Goal: Task Accomplishment & Management: Manage account settings

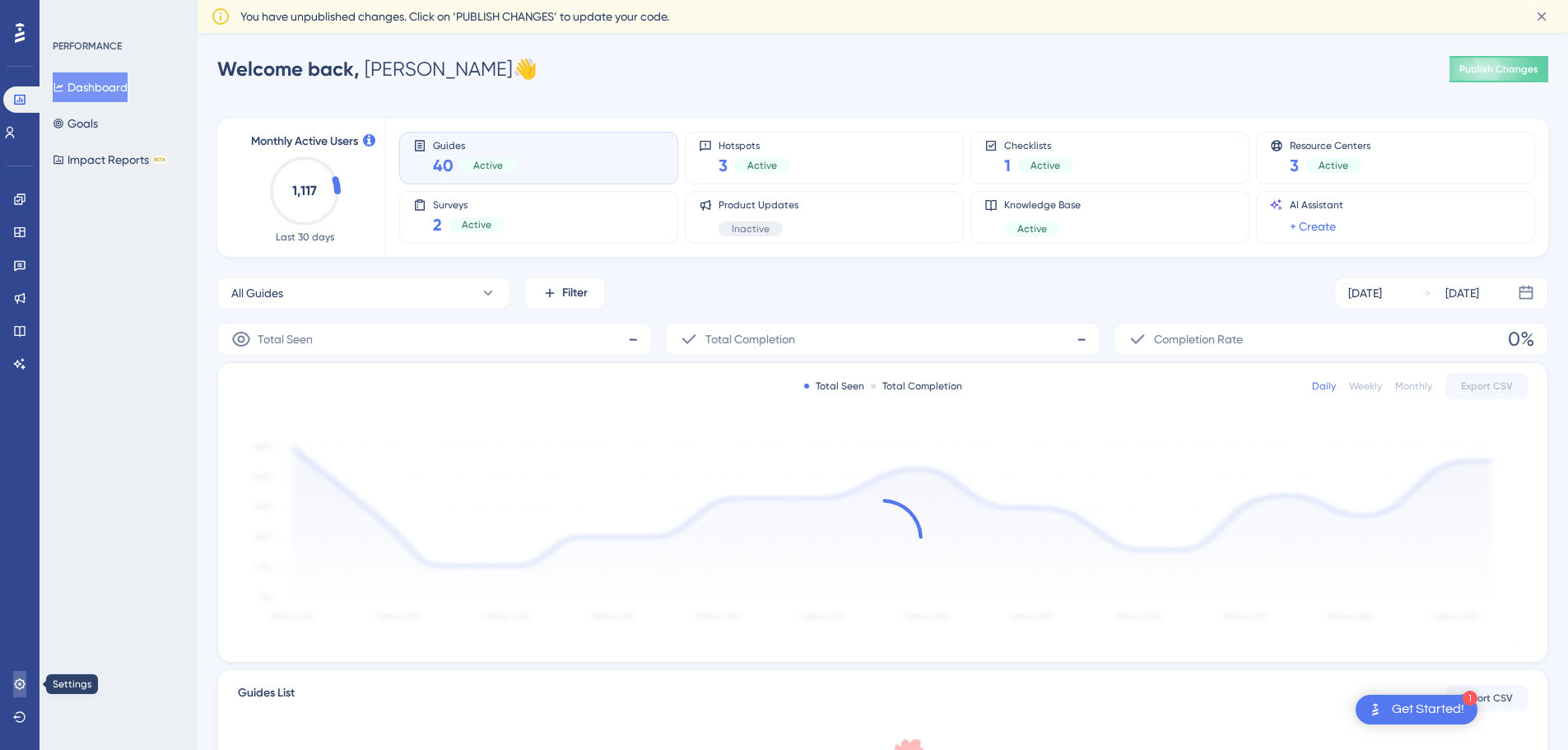
click at [19, 685] on icon at bounding box center [19, 683] width 11 height 11
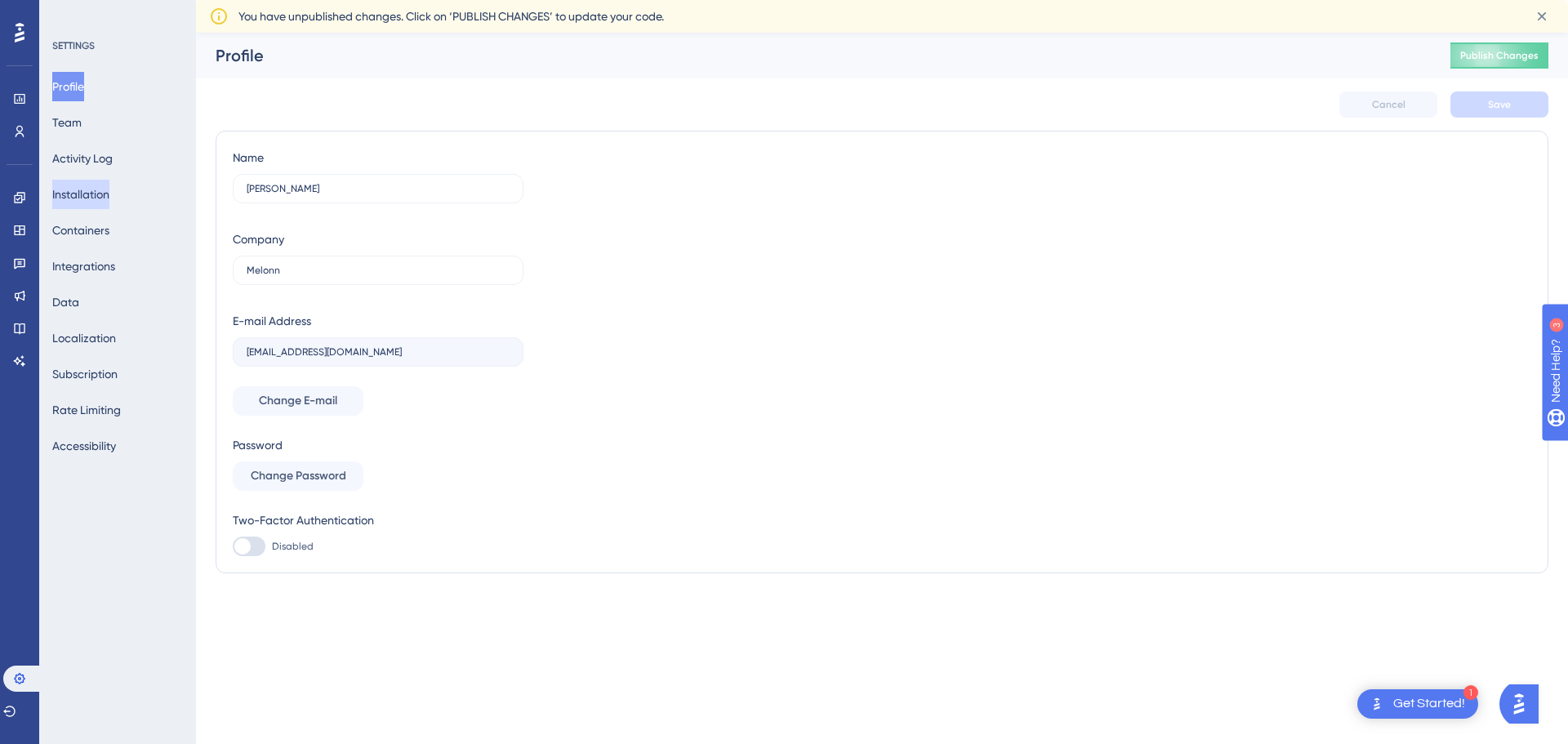
click at [103, 198] on button "Installation" at bounding box center [81, 194] width 57 height 29
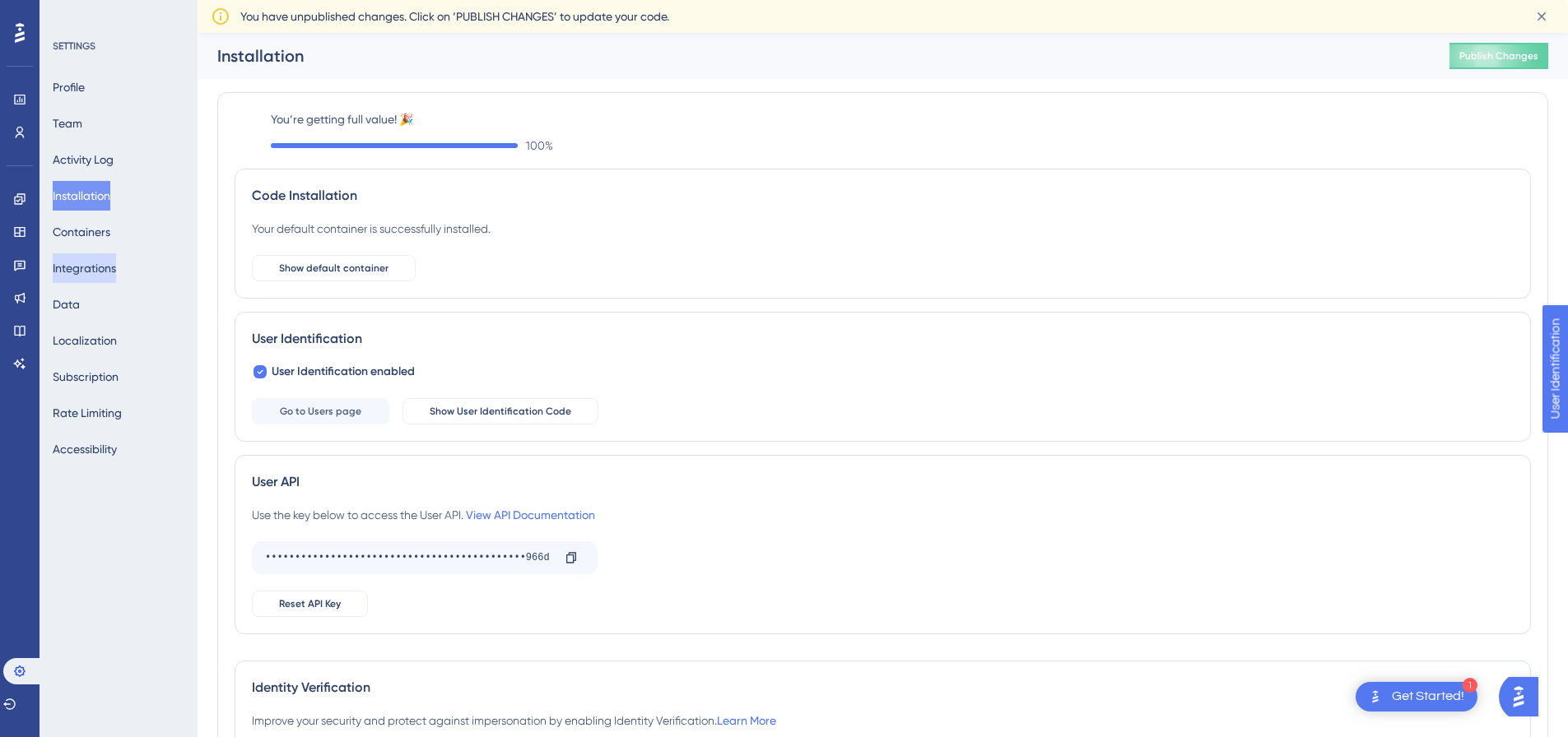
click at [94, 270] on button "Integrations" at bounding box center [84, 267] width 63 height 30
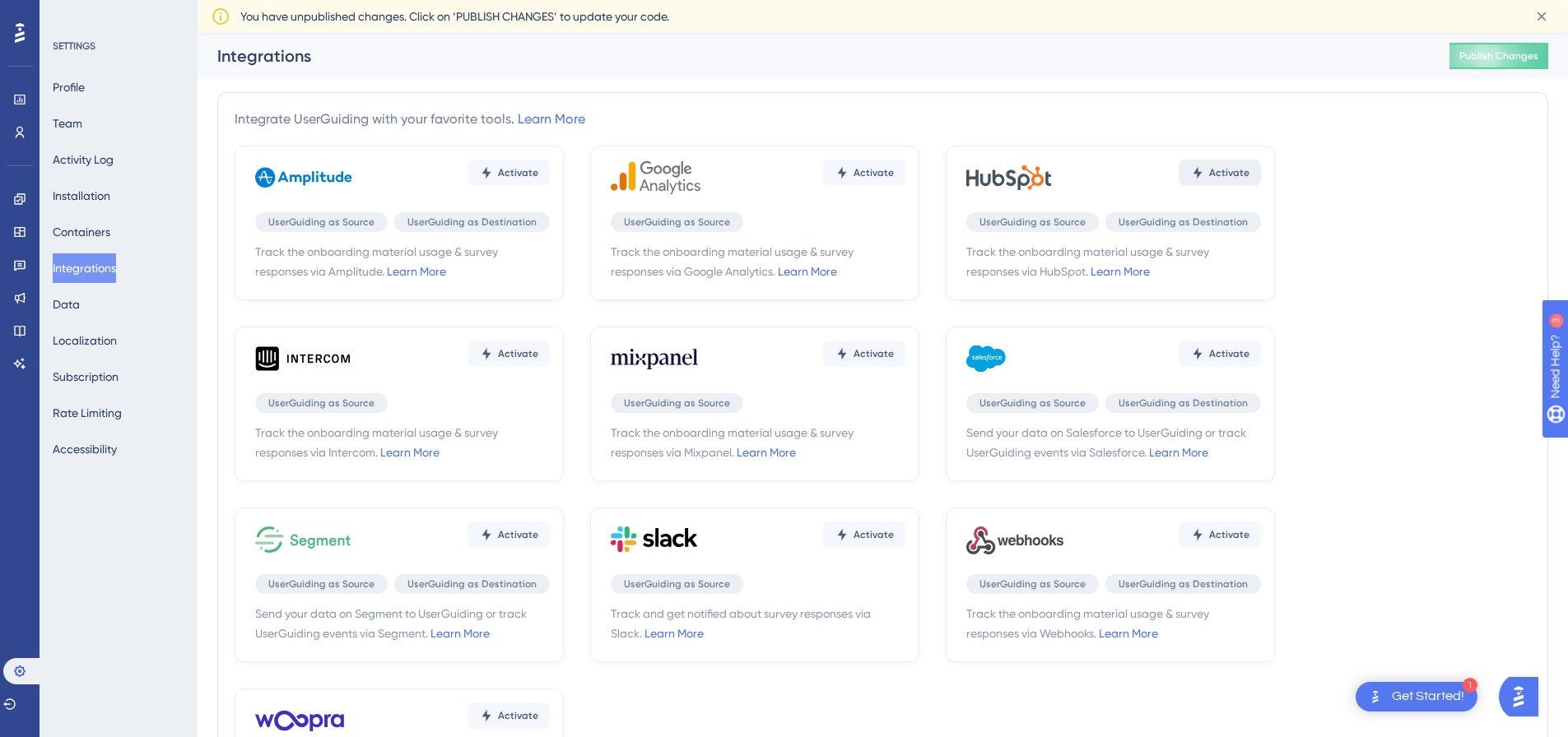
click at [1226, 175] on span "Activate" at bounding box center [1229, 173] width 40 height 13
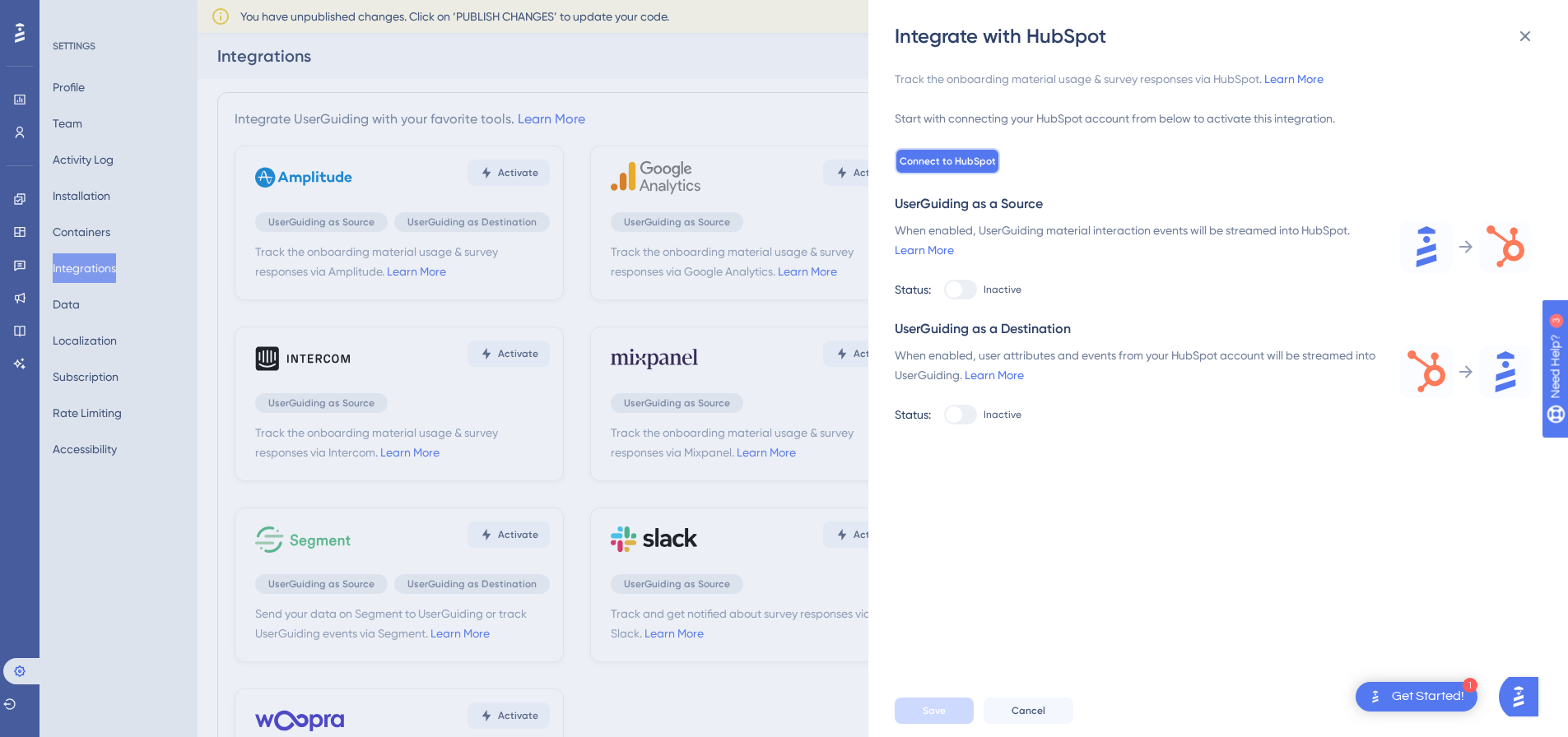
click at [964, 160] on span "Connect to HubSpot" at bounding box center [947, 161] width 96 height 13
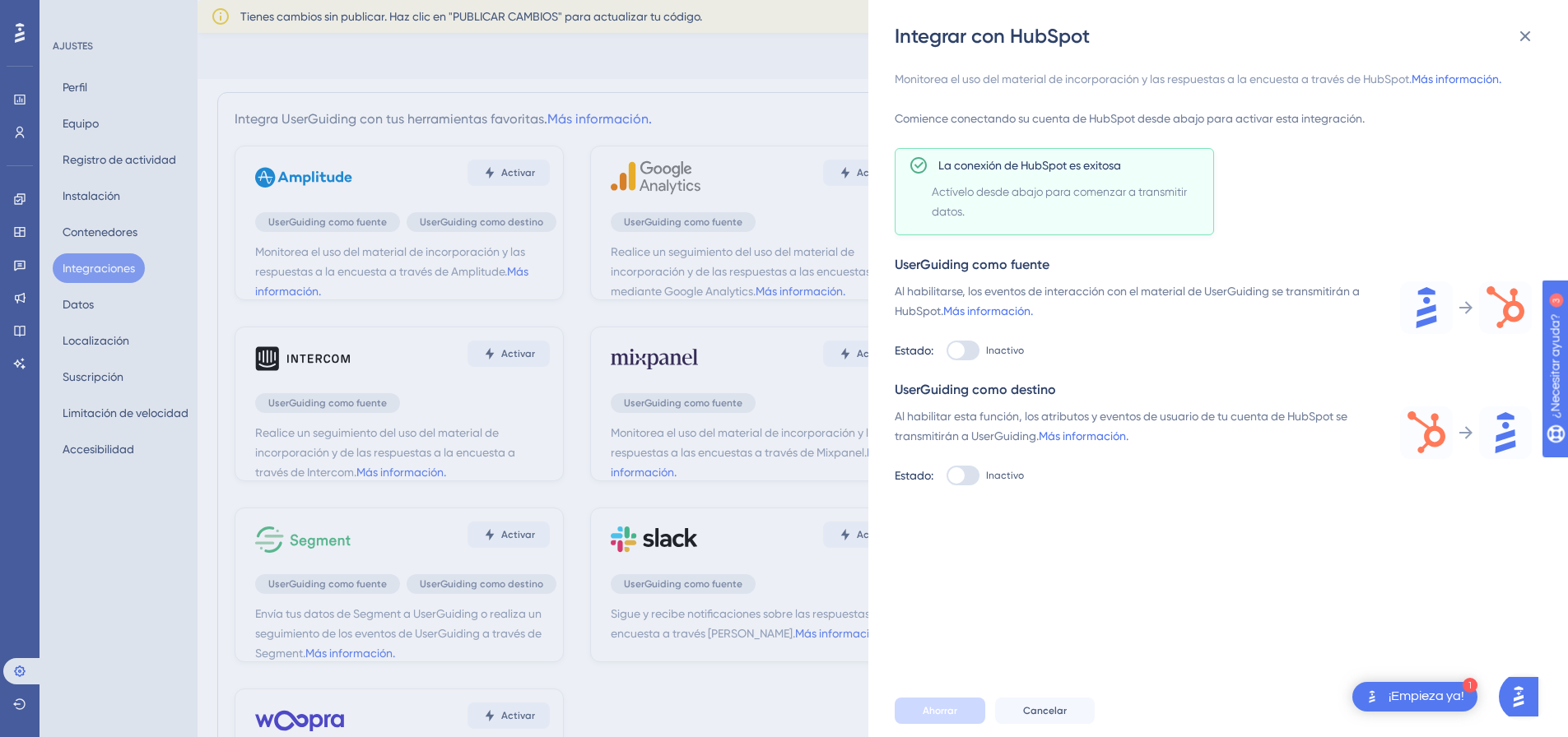
click at [956, 354] on div at bounding box center [956, 349] width 16 height 16
click at [946, 351] on input "Inactivo" at bounding box center [945, 350] width 1 height 1
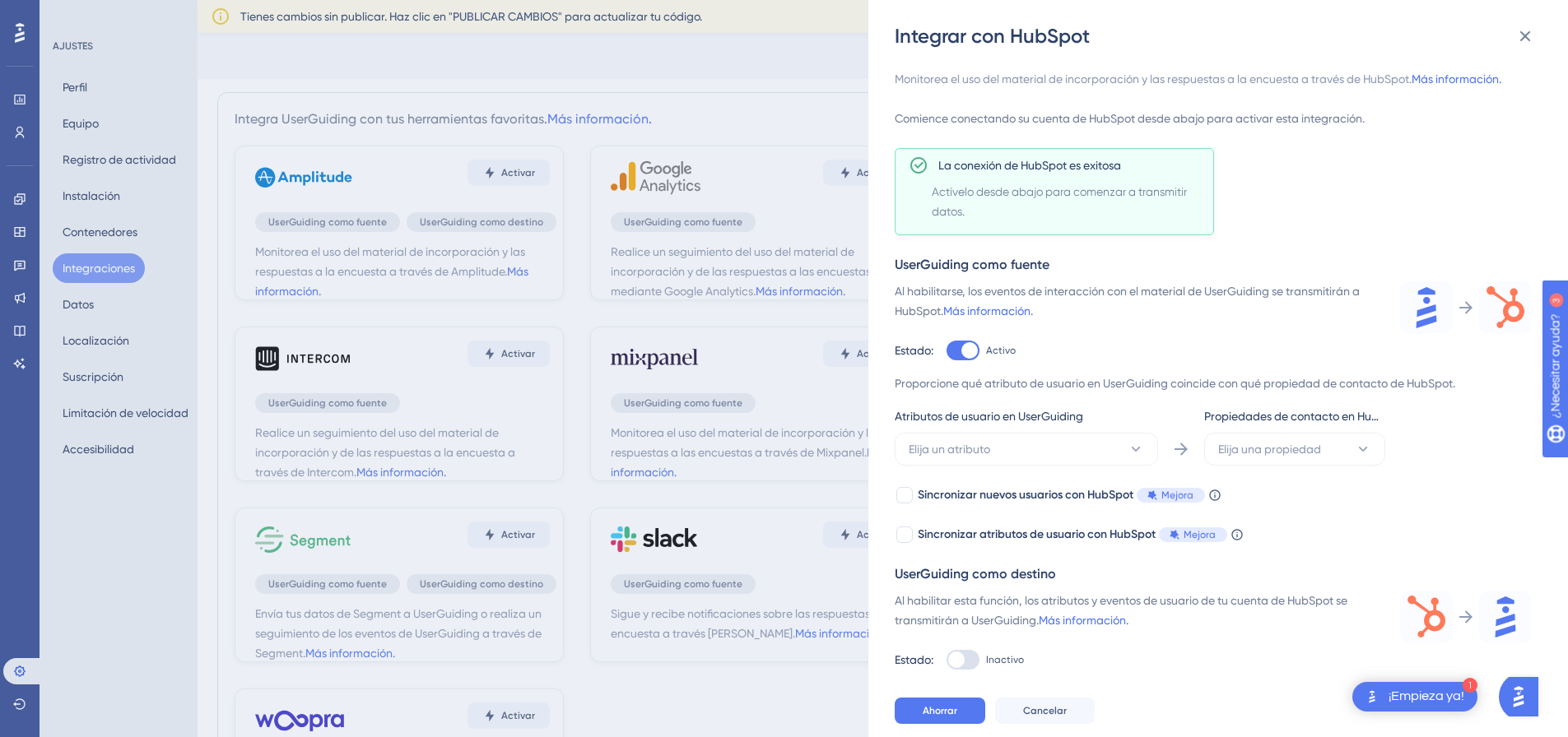
click at [968, 351] on div at bounding box center [968, 349] width 16 height 16
click at [946, 351] on input "Activo" at bounding box center [945, 350] width 1 height 1
checkbox input "false"
